Goal: Task Accomplishment & Management: Use online tool/utility

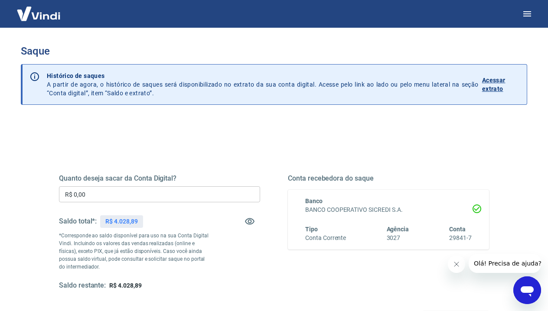
click at [112, 193] on input "R$ 0,00" at bounding box center [159, 194] width 201 height 16
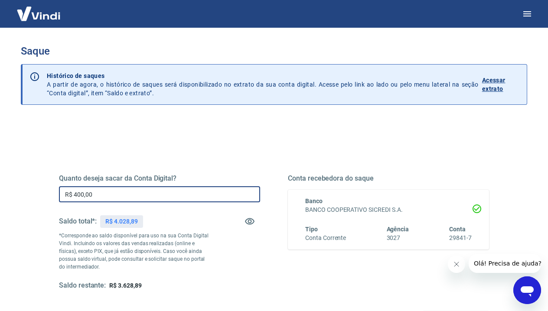
type input "R$ 4.000,00"
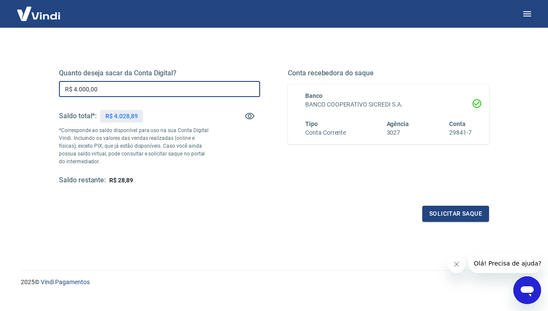
scroll to position [112, 0]
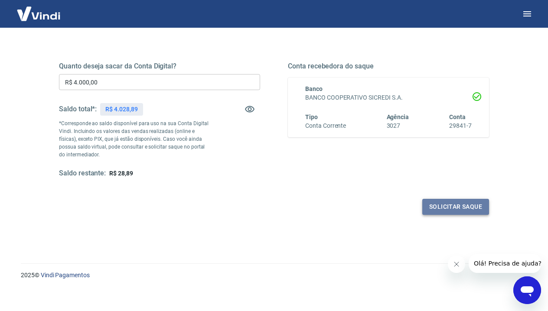
click at [438, 203] on button "Solicitar saque" at bounding box center [455, 207] width 67 height 16
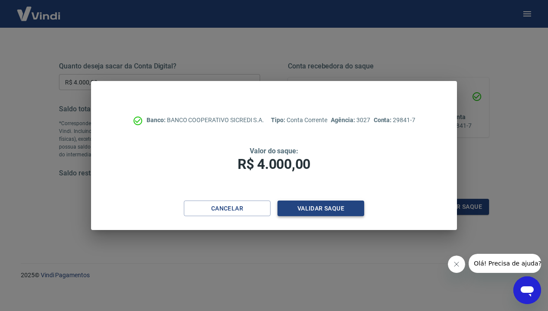
click at [337, 206] on button "Validar saque" at bounding box center [321, 209] width 87 height 16
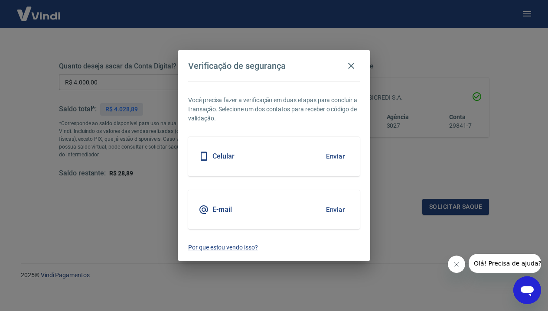
click at [338, 157] on button "Enviar" at bounding box center [335, 156] width 28 height 18
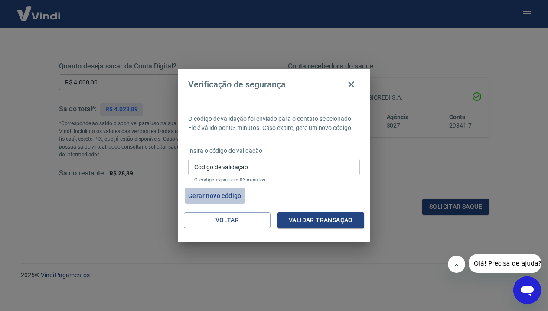
click at [230, 196] on button "Gerar novo código" at bounding box center [215, 196] width 60 height 16
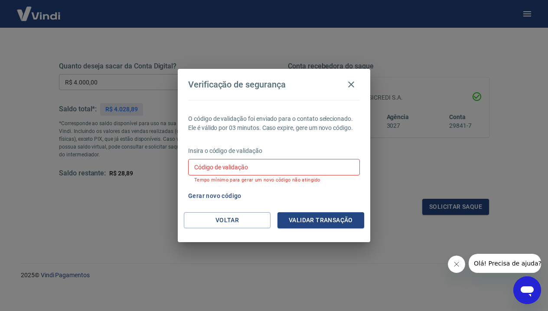
click at [235, 204] on div "O código de validação foi enviado para o contato selecionado. Ele é válido por …" at bounding box center [274, 156] width 193 height 112
click at [231, 223] on button "Voltar" at bounding box center [227, 221] width 87 height 16
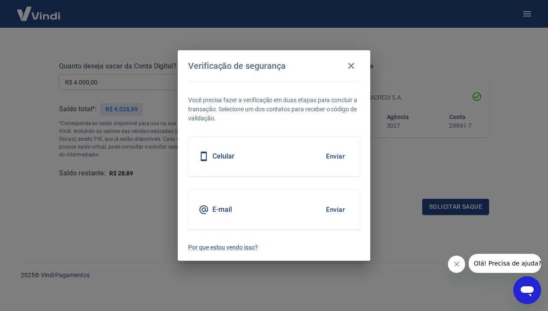
click at [333, 209] on button "Enviar" at bounding box center [335, 210] width 28 height 18
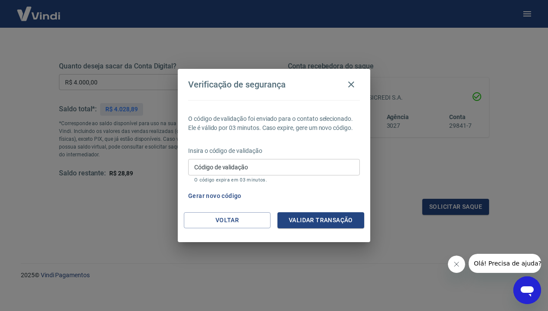
click at [255, 169] on input "Código de validação" at bounding box center [274, 167] width 172 height 16
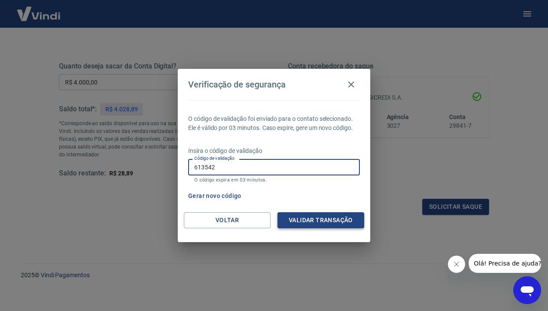
type input "613542"
click at [320, 219] on button "Validar transação" at bounding box center [321, 221] width 87 height 16
